Goal: Information Seeking & Learning: Learn about a topic

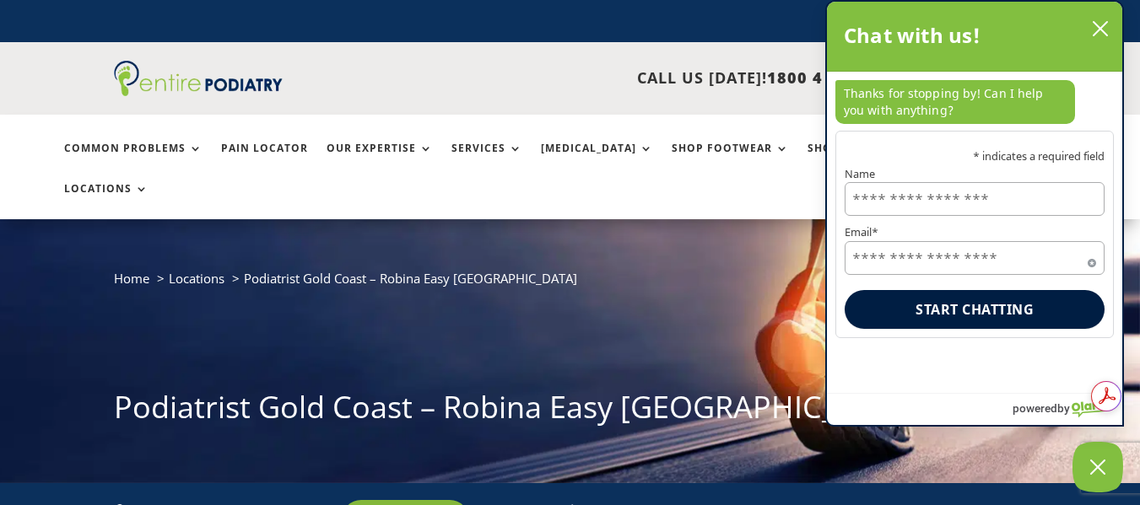
click at [1086, 23] on div "Chat with us!" at bounding box center [975, 36] width 262 height 35
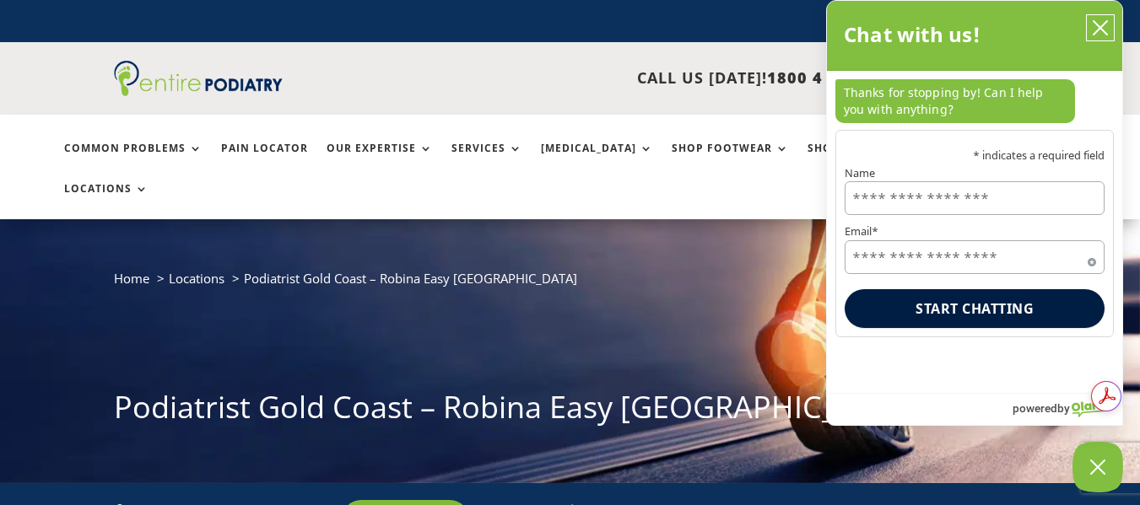
click at [1090, 30] on button "close chatbox" at bounding box center [1100, 27] width 27 height 25
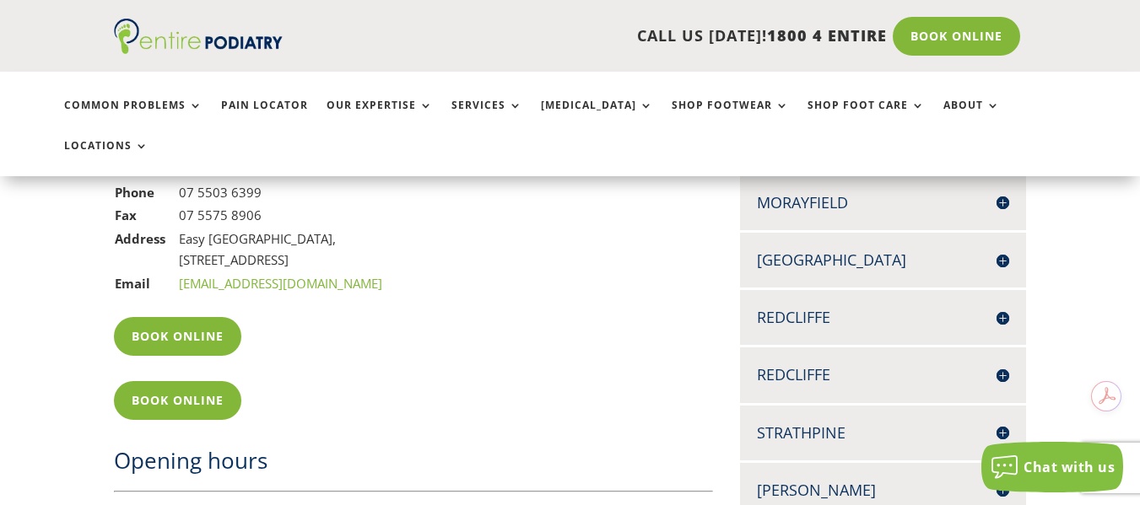
scroll to position [1350, 0]
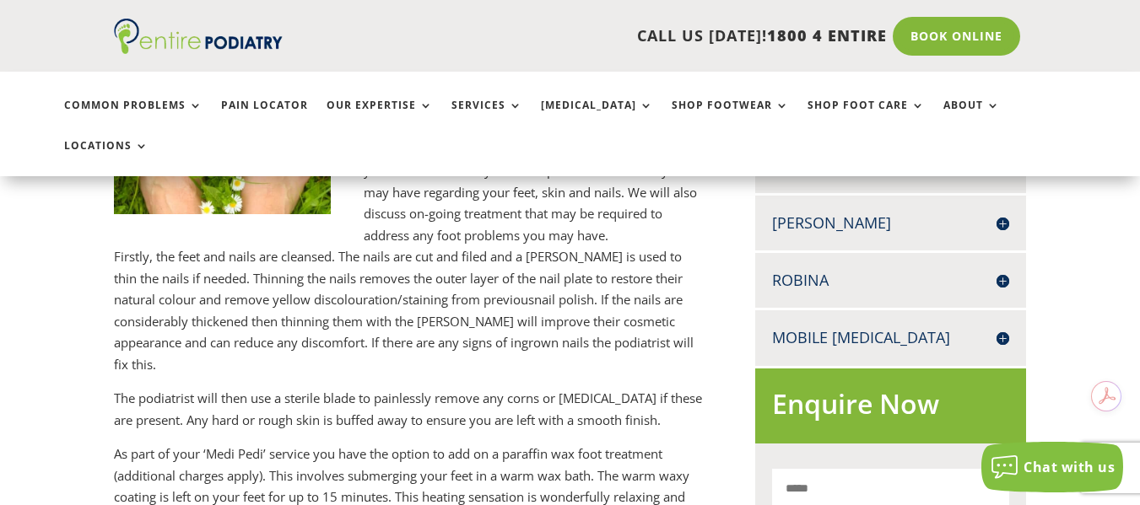
scroll to position [810, 0]
drag, startPoint x: 394, startPoint y: 474, endPoint x: 465, endPoint y: 470, distance: 71.0
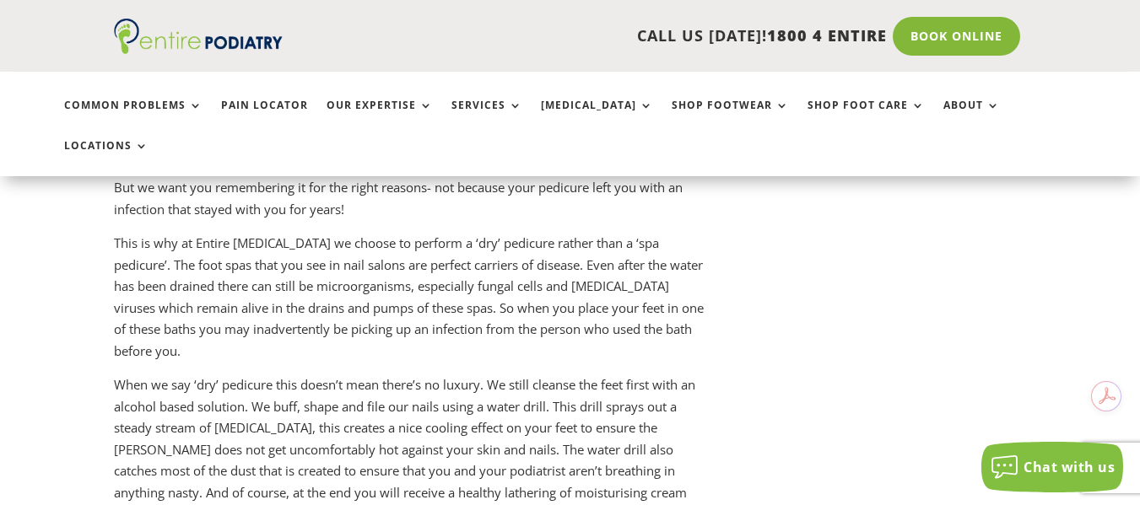
scroll to position [2025, 0]
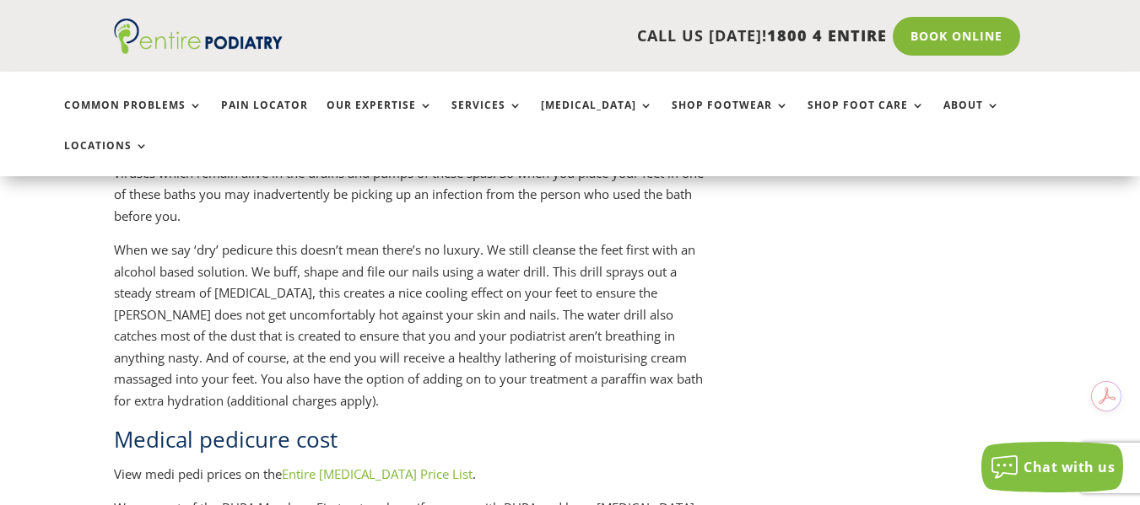
drag, startPoint x: 364, startPoint y: 477, endPoint x: 481, endPoint y: 474, distance: 116.5
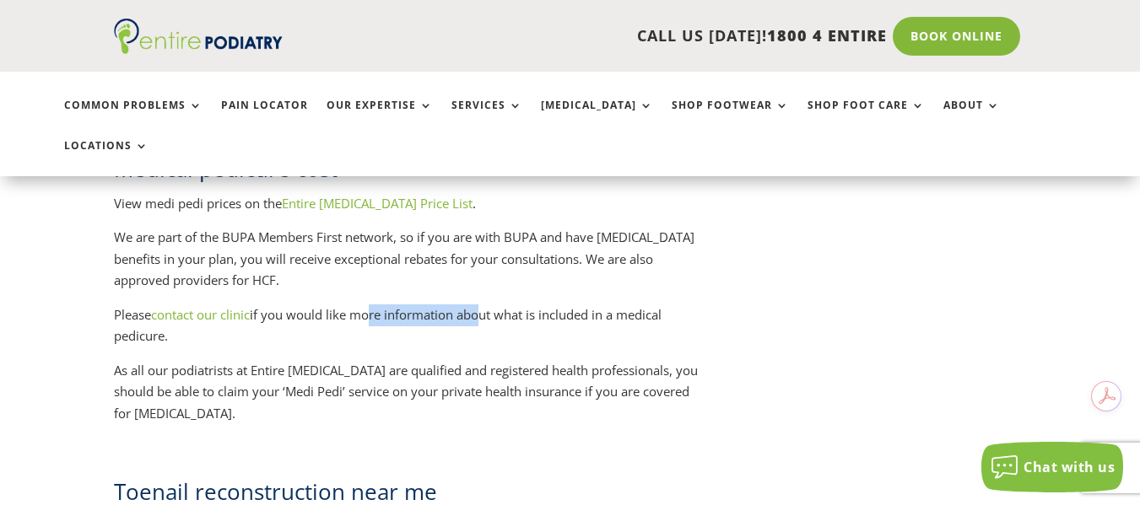
scroll to position [2295, 0]
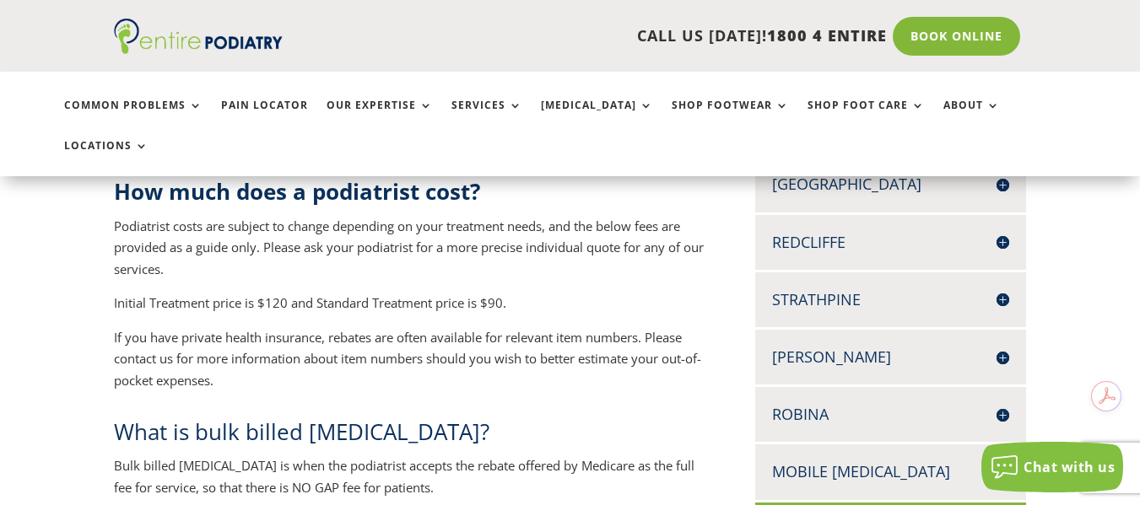
scroll to position [742, 0]
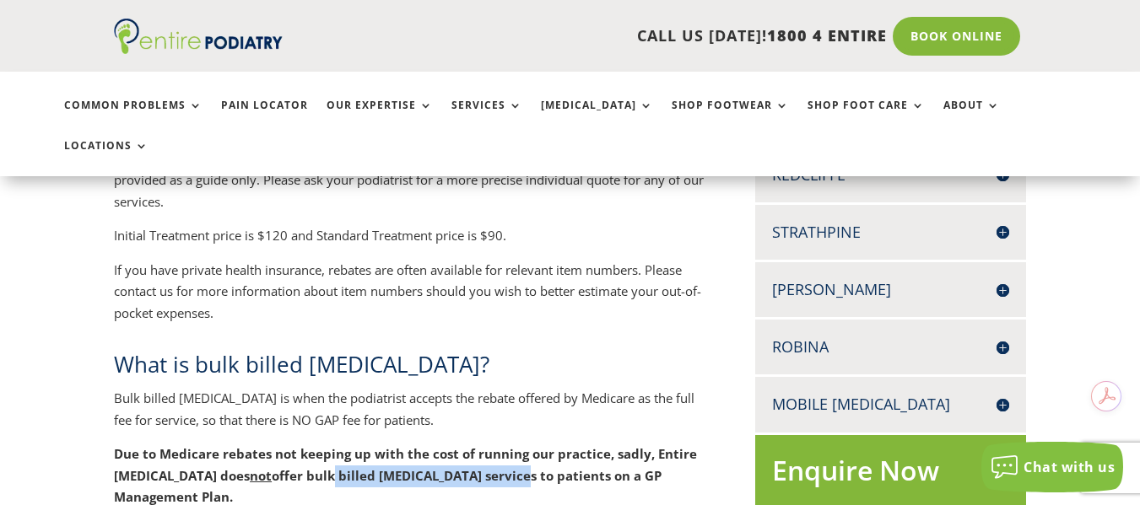
drag, startPoint x: 286, startPoint y: 440, endPoint x: 461, endPoint y: 438, distance: 174.7
click at [461, 467] on b "offer bulk billed [MEDICAL_DATA] services to patients on a GP Management Plan." at bounding box center [388, 486] width 548 height 39
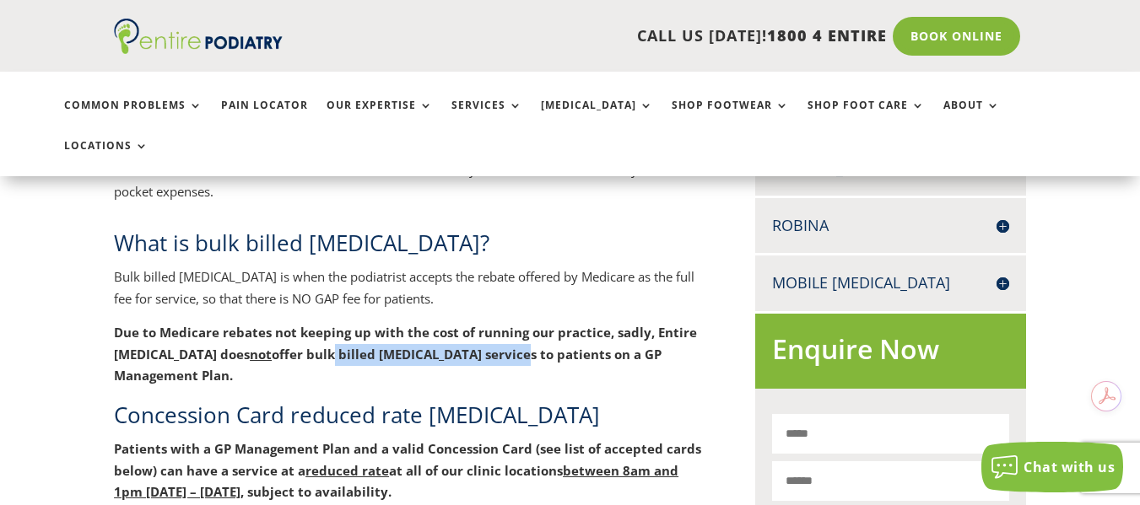
scroll to position [877, 0]
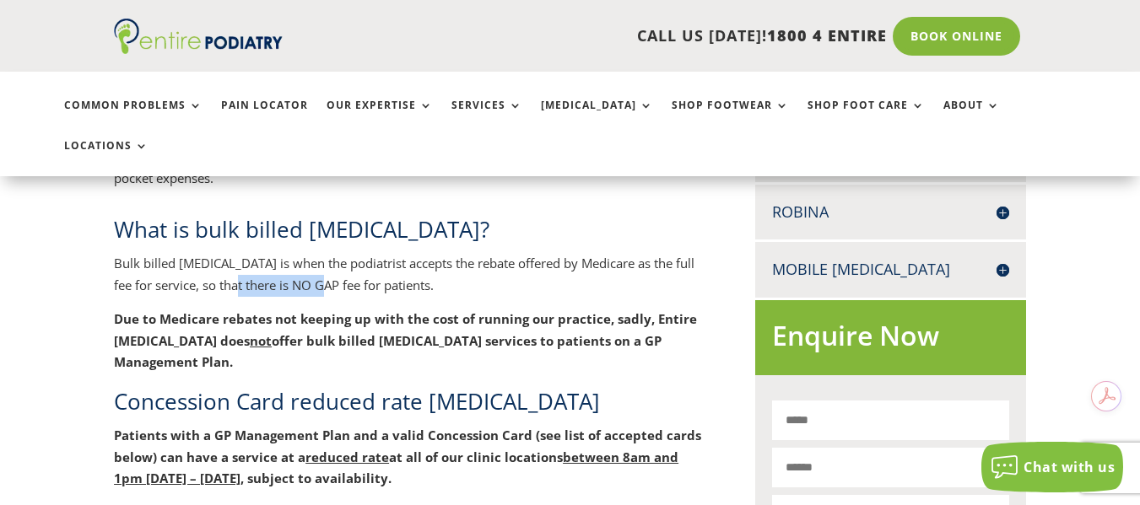
drag, startPoint x: 230, startPoint y: 246, endPoint x: 319, endPoint y: 246, distance: 88.6
click at [319, 253] on p "Bulk billed [MEDICAL_DATA] is when the podiatrist accepts the rebate offered by…" at bounding box center [409, 281] width 591 height 56
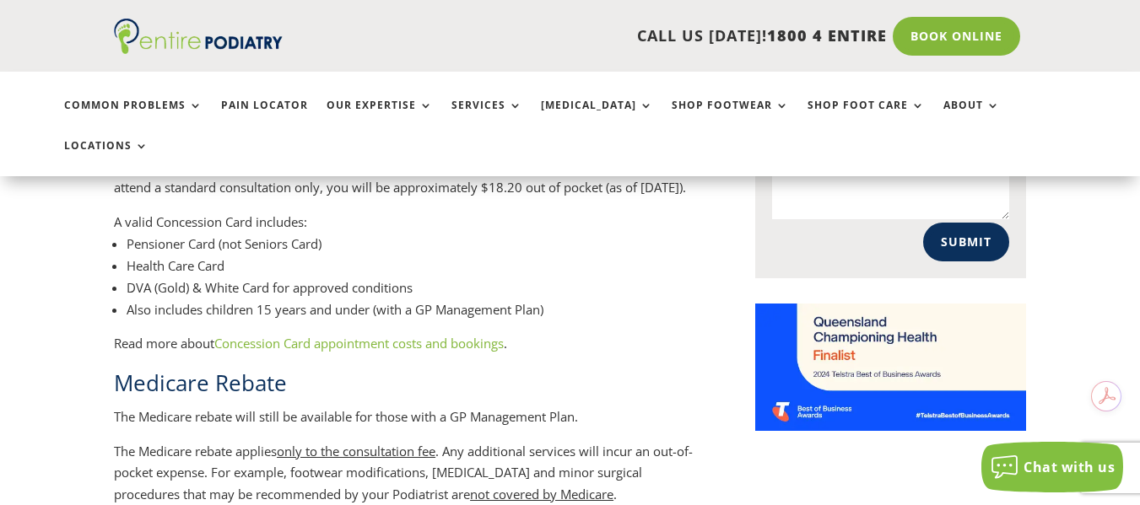
scroll to position [1282, 0]
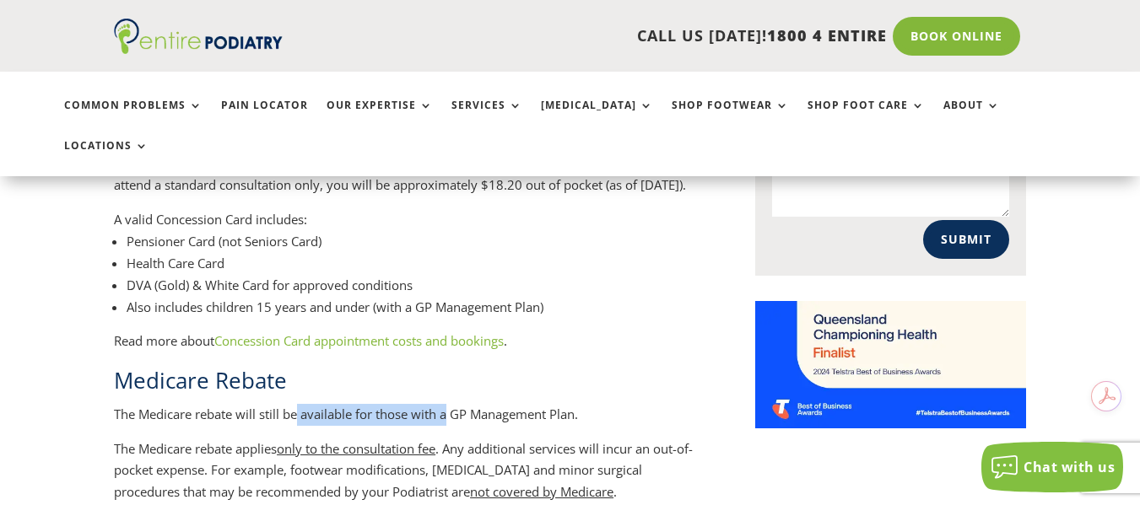
drag, startPoint x: 299, startPoint y: 376, endPoint x: 451, endPoint y: 372, distance: 151.9
click at [451, 404] on p "The Medicare rebate will still be available for those with a GP Management Plan." at bounding box center [409, 421] width 591 height 35
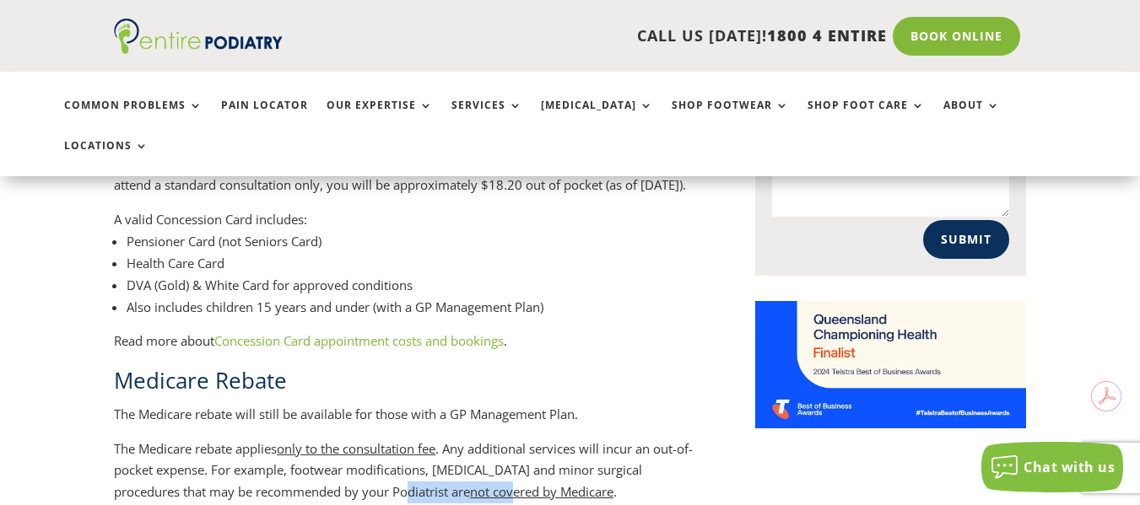
drag, startPoint x: 340, startPoint y: 450, endPoint x: 424, endPoint y: 450, distance: 83.5
click at [424, 450] on p "The Medicare rebate applies only to the consultation fee . Any additional servi…" at bounding box center [409, 478] width 591 height 78
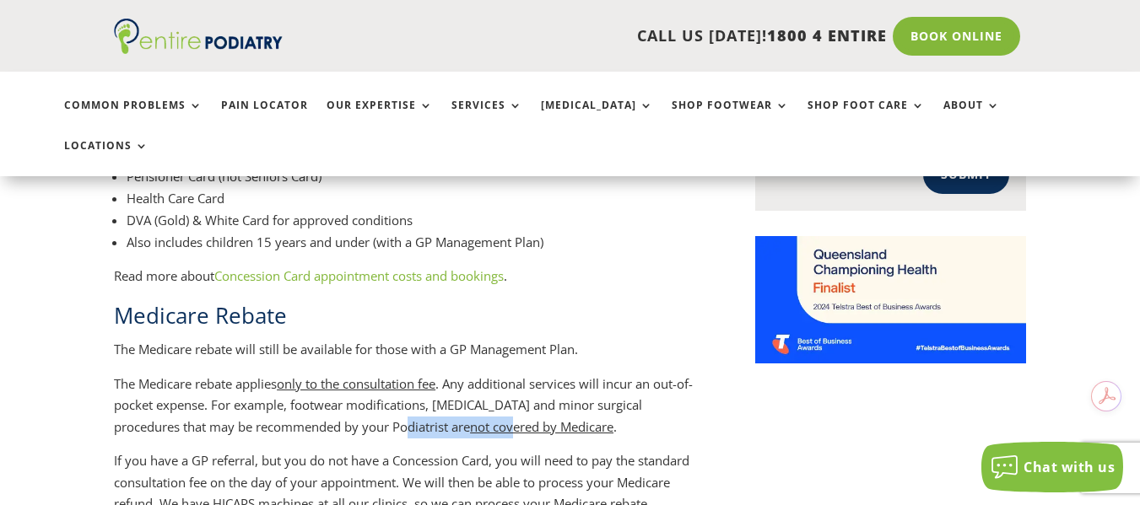
scroll to position [1350, 0]
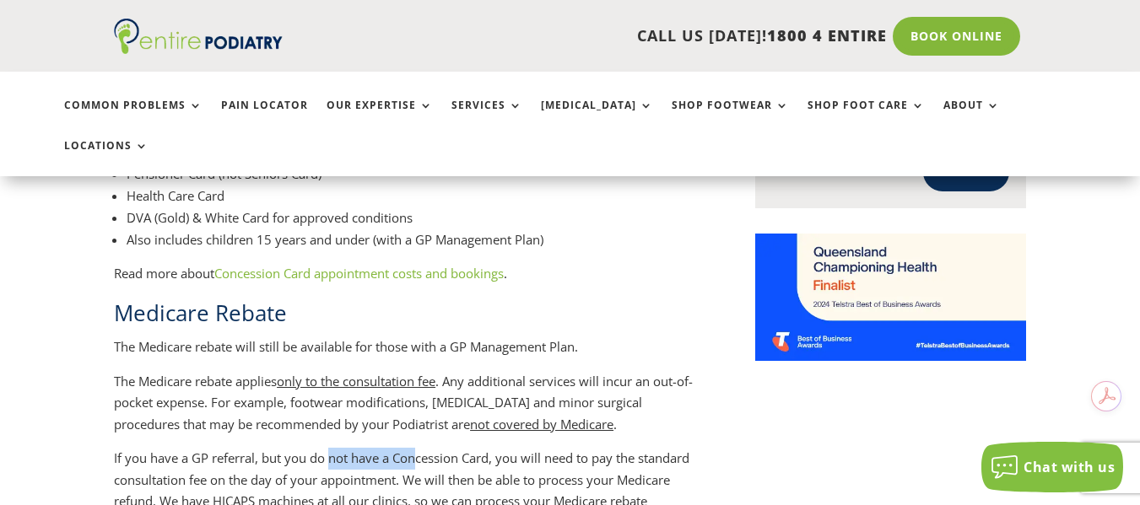
drag, startPoint x: 331, startPoint y: 421, endPoint x: 418, endPoint y: 420, distance: 86.9
click at [418, 448] on p "If you have a GP referral, but you do not have a Concession Card, you will need…" at bounding box center [409, 491] width 591 height 86
drag, startPoint x: 372, startPoint y: 440, endPoint x: 462, endPoint y: 442, distance: 90.3
click at [462, 448] on p "If you have a GP referral, but you do not have a Concession Card, you will need…" at bounding box center [409, 491] width 591 height 86
drag, startPoint x: 317, startPoint y: 461, endPoint x: 432, endPoint y: 462, distance: 114.7
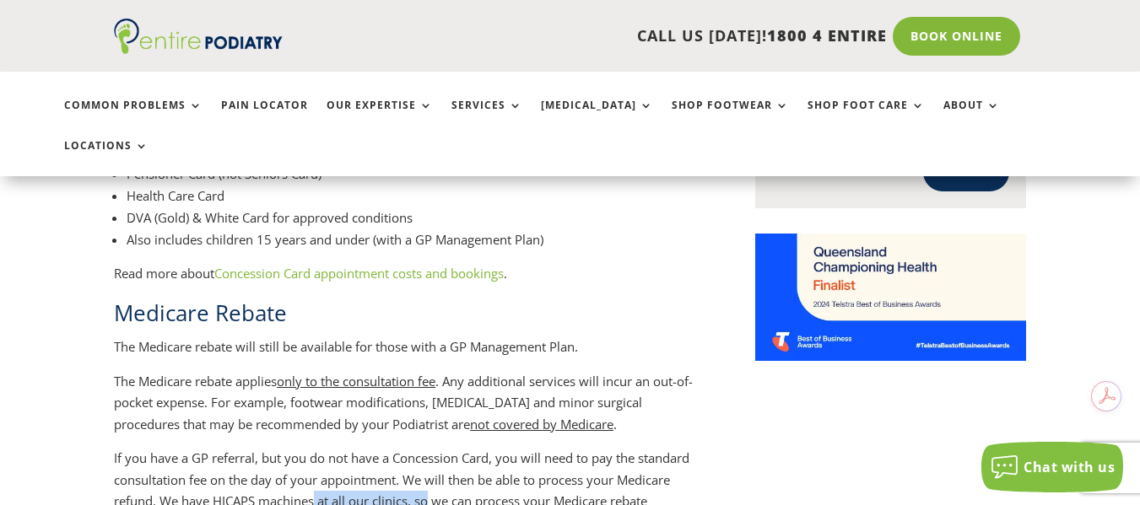
click at [432, 462] on p "If you have a GP referral, but you do not have a Concession Card, you will need…" at bounding box center [409, 491] width 591 height 86
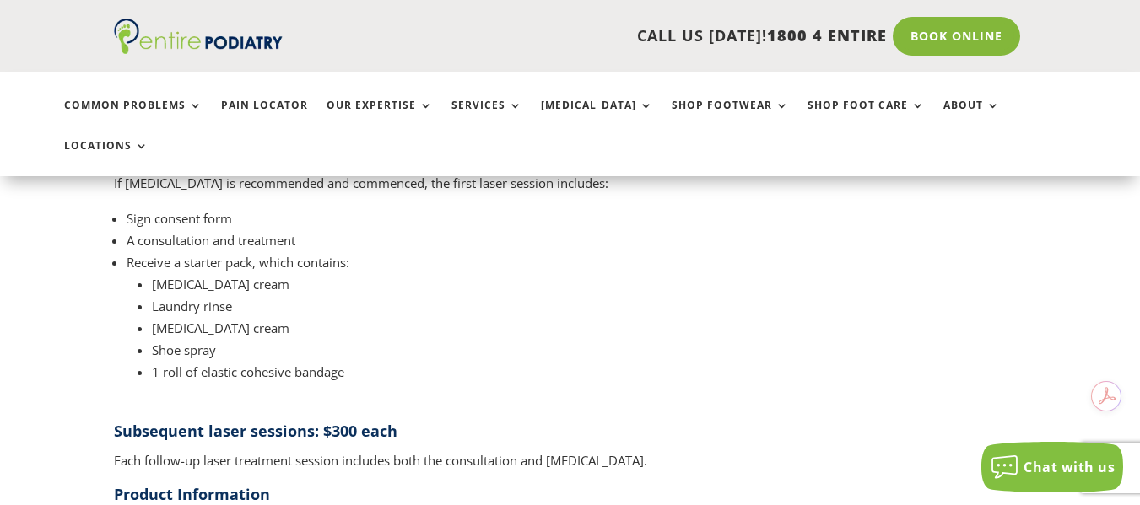
scroll to position [2295, 0]
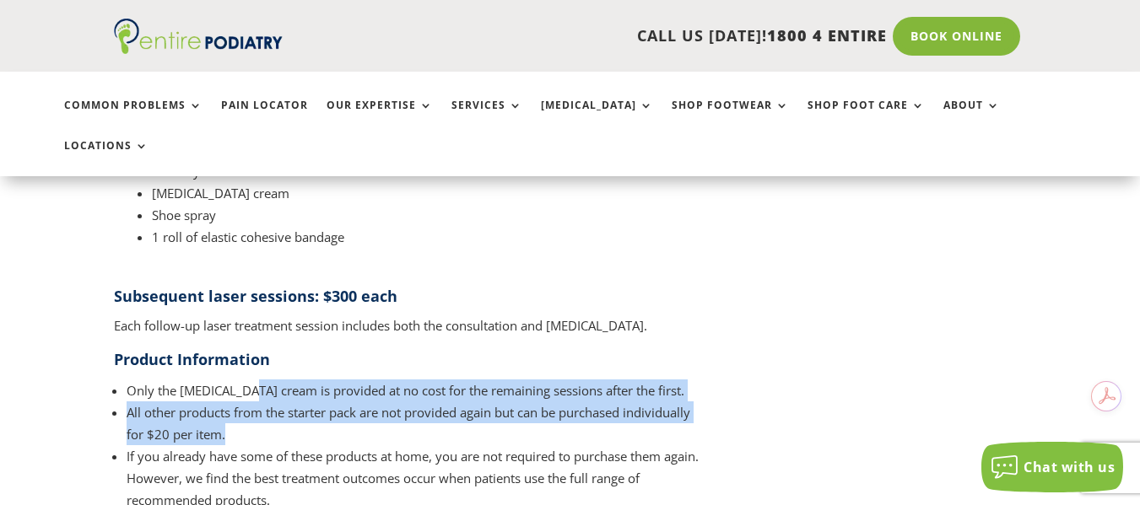
drag, startPoint x: 250, startPoint y: 330, endPoint x: 305, endPoint y: 364, distance: 65.6
click at [305, 380] on ul "Only the urea cream is provided at no cost for the remaining sessions after the…" at bounding box center [409, 474] width 591 height 188
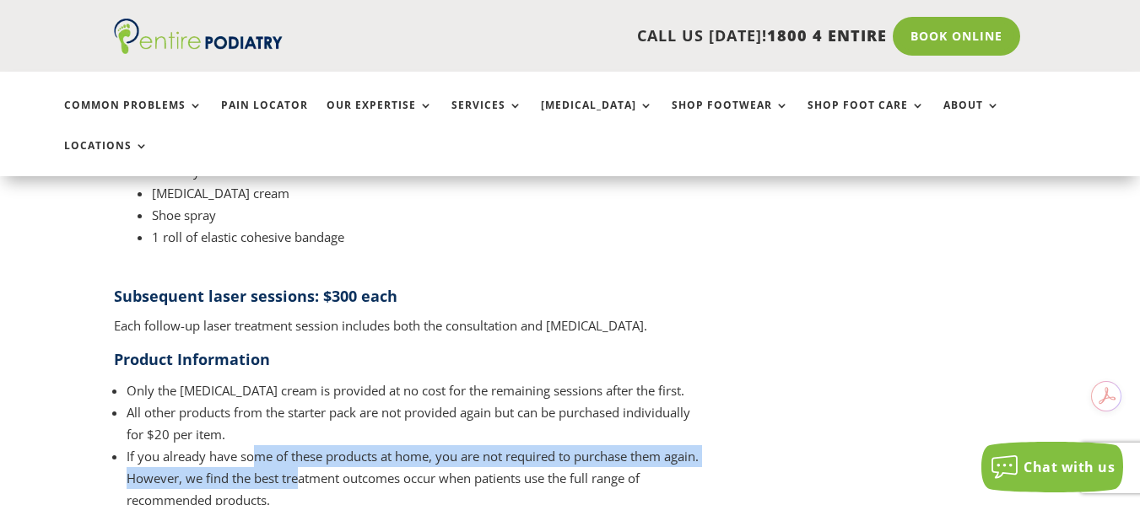
drag, startPoint x: 260, startPoint y: 395, endPoint x: 337, endPoint y: 414, distance: 79.2
click at [337, 445] on li "If you already have some of these products at home, you are not required to pur…" at bounding box center [416, 478] width 579 height 66
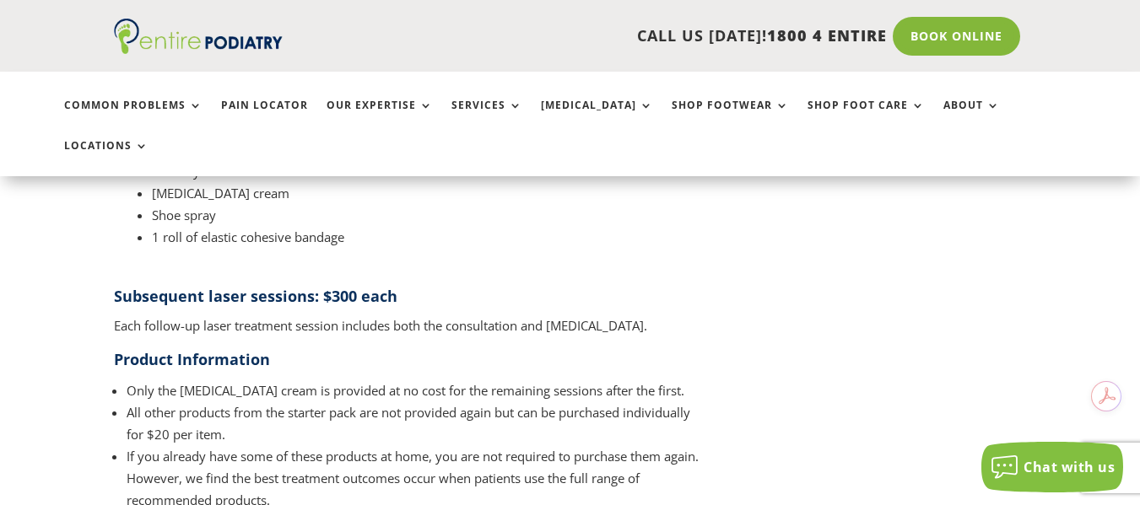
drag, startPoint x: 281, startPoint y: 461, endPoint x: 409, endPoint y: 459, distance: 128.2
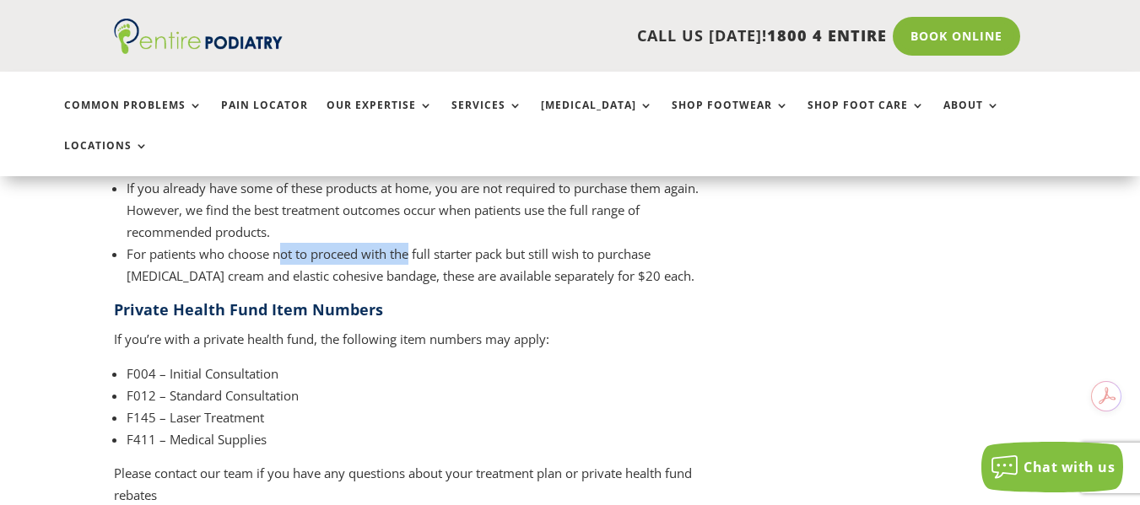
scroll to position [2565, 0]
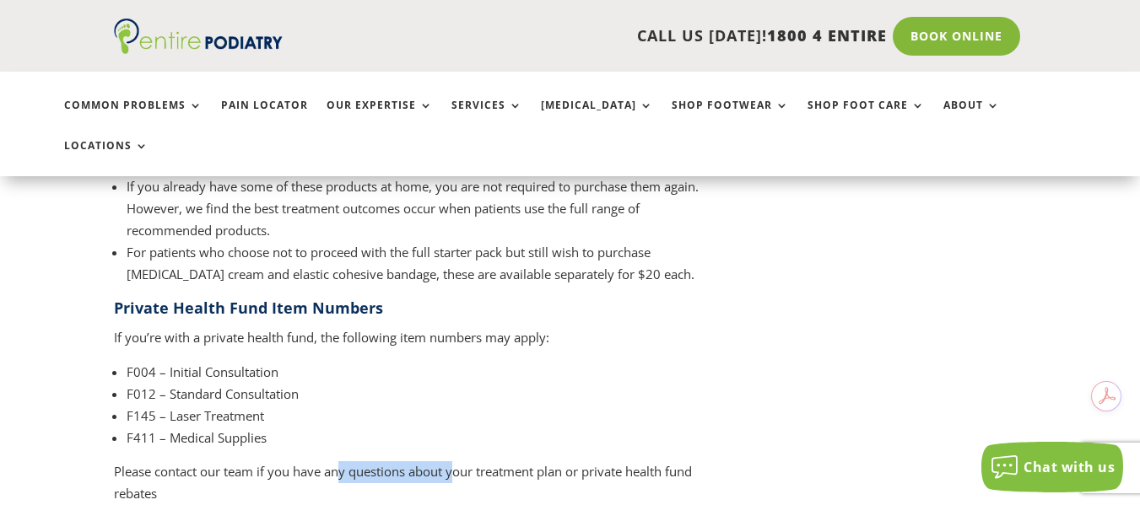
drag, startPoint x: 342, startPoint y: 415, endPoint x: 456, endPoint y: 415, distance: 114.7
click at [456, 461] on p "Please contact our team if you have any questions about your treatment plan or …" at bounding box center [409, 489] width 591 height 56
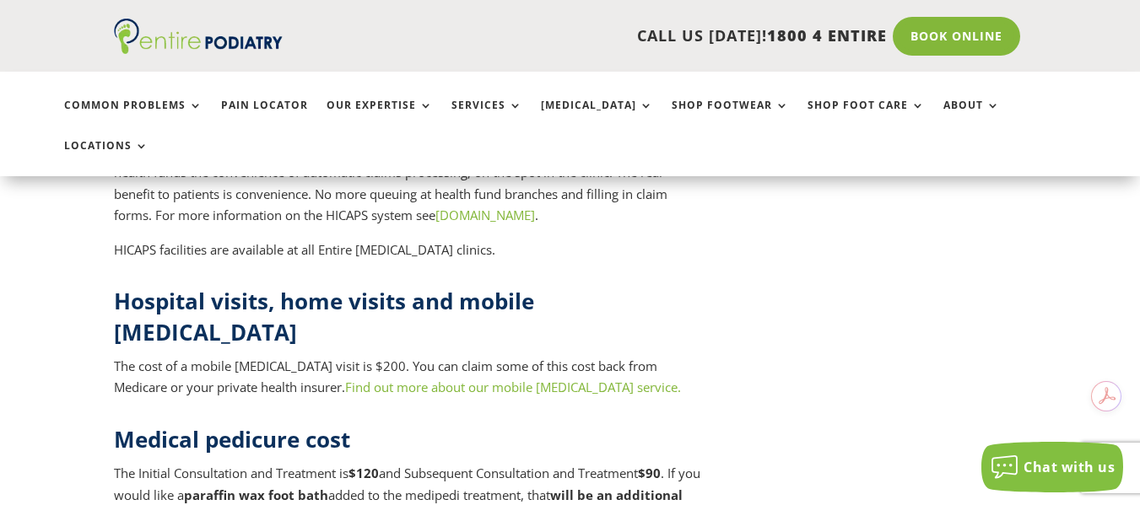
scroll to position [7222, 0]
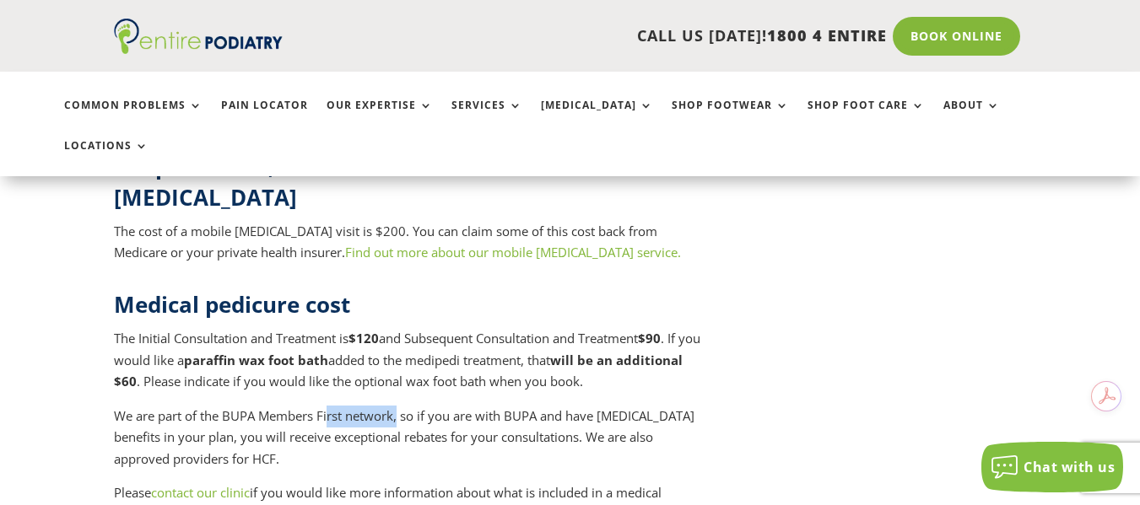
drag, startPoint x: 332, startPoint y: 340, endPoint x: 399, endPoint y: 348, distance: 68.0
click at [399, 406] on p "We are part of the BUPA Members First network, so if you are with BUPA and have…" at bounding box center [409, 445] width 591 height 78
drag, startPoint x: 347, startPoint y: 418, endPoint x: 431, endPoint y: 425, distance: 84.6
click at [431, 483] on p "Please contact our clinic if you would like more information about what is incl…" at bounding box center [409, 511] width 591 height 56
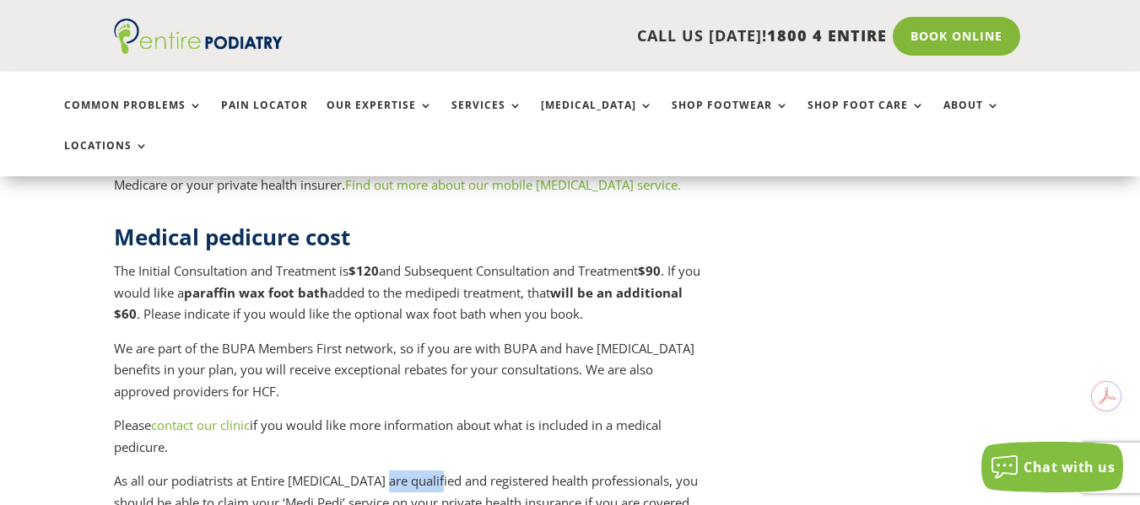
drag, startPoint x: 385, startPoint y: 409, endPoint x: 437, endPoint y: 413, distance: 52.4
click at [437, 471] on p "As all our podiatrists at Entire Podiatry are qualified and registered health p…" at bounding box center [409, 503] width 591 height 65
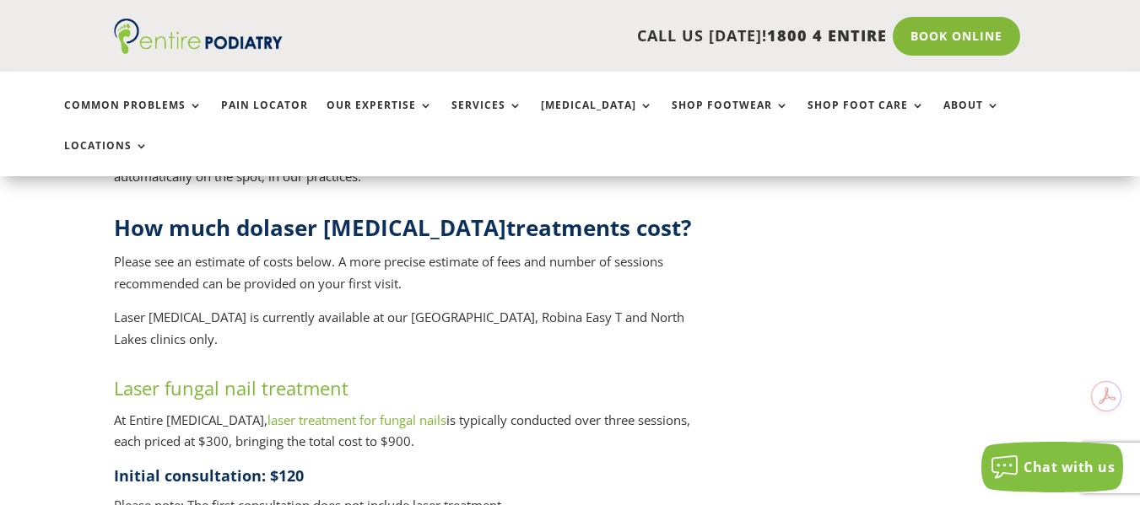
scroll to position [1687, 0]
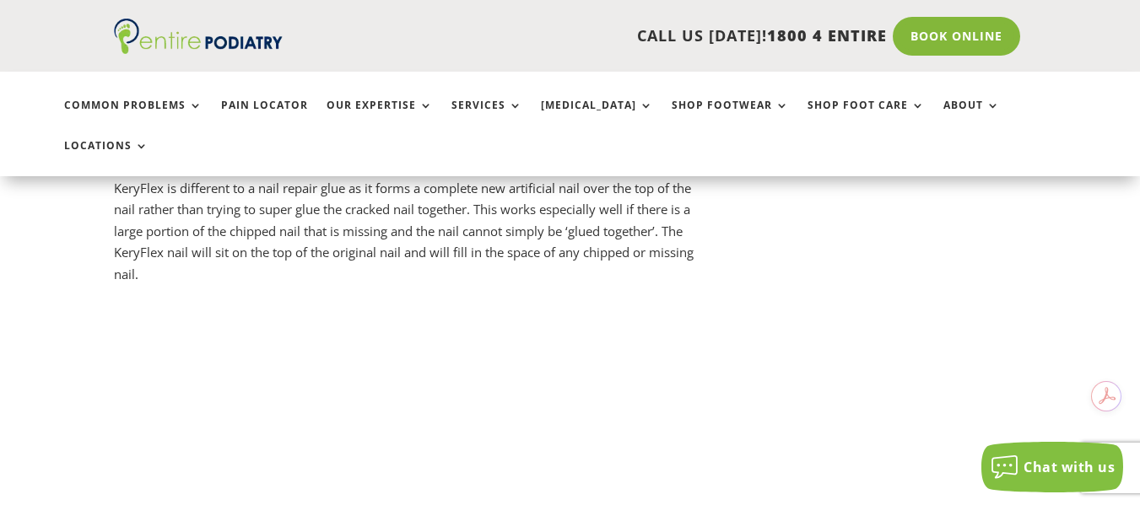
scroll to position [2407, 0]
